Goal: Transaction & Acquisition: Purchase product/service

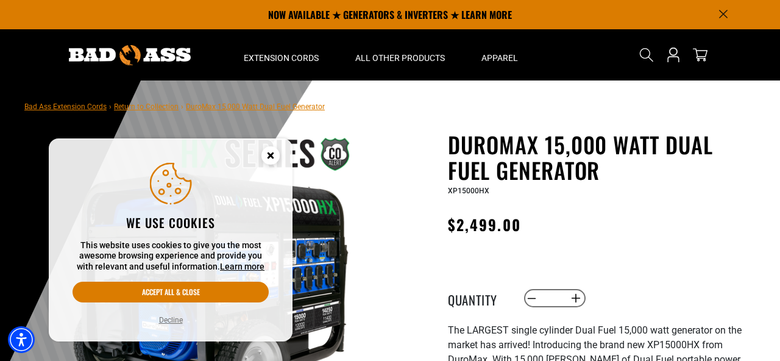
click at [172, 321] on button "Decline" at bounding box center [170, 320] width 31 height 12
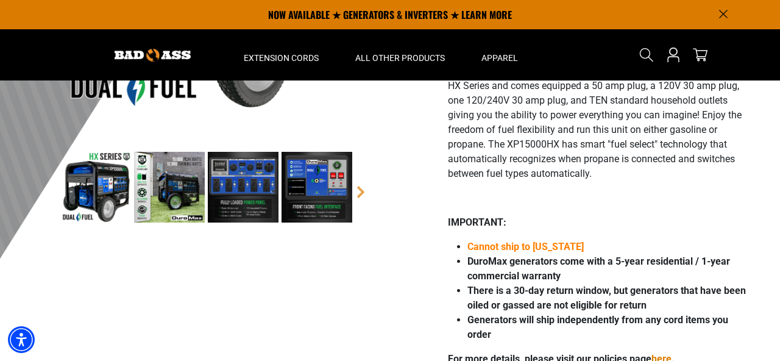
scroll to position [308, 0]
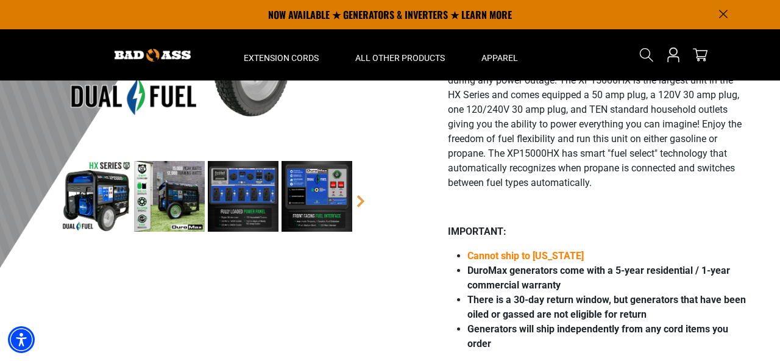
click at [723, 14] on icon "Announcement" at bounding box center [723, 14] width 8 height 8
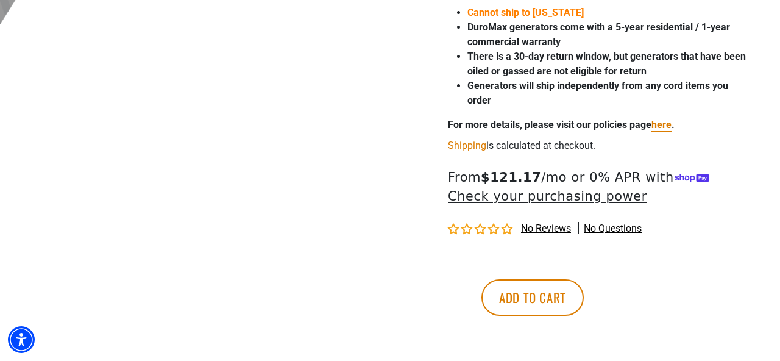
scroll to position [524, 0]
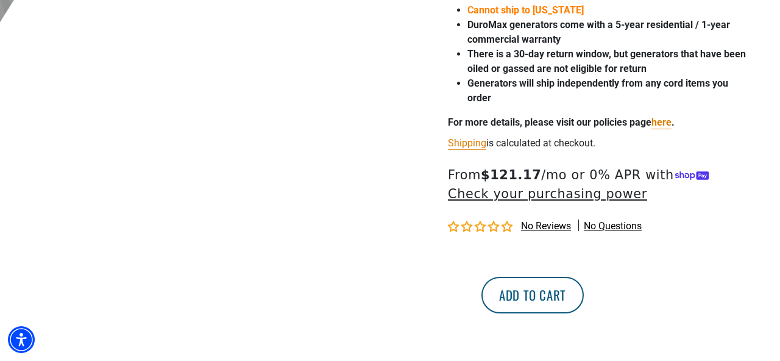
click at [583, 295] on button "Add to cart" at bounding box center [532, 294] width 102 height 37
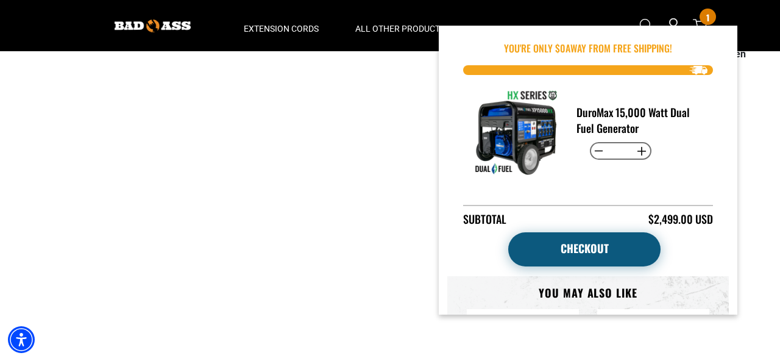
click at [580, 241] on link "Checkout" at bounding box center [584, 249] width 152 height 34
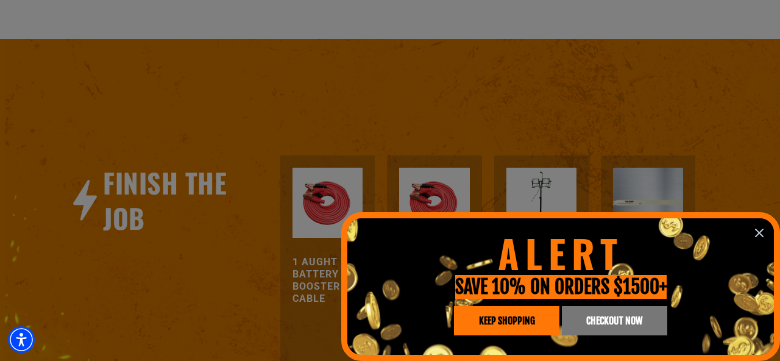
click at [759, 232] on icon "information" at bounding box center [758, 232] width 7 height 7
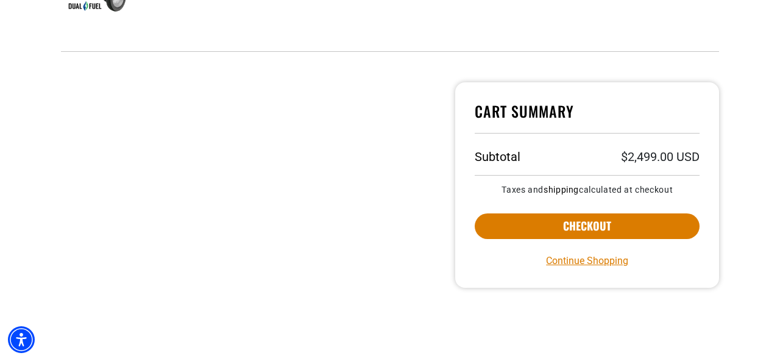
scroll to position [362, 0]
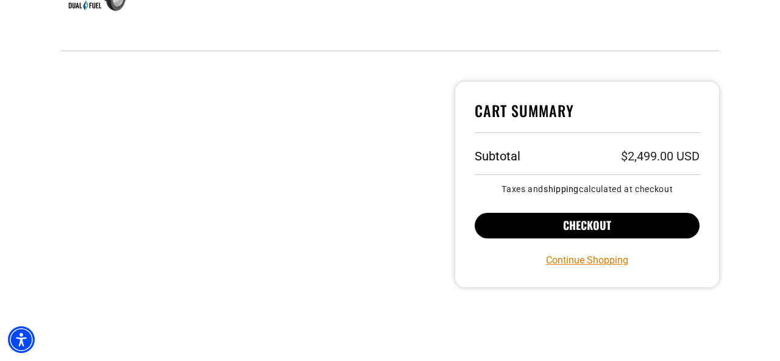
click at [583, 226] on button "Checkout" at bounding box center [586, 226] width 225 height 26
